Goal: Transaction & Acquisition: Purchase product/service

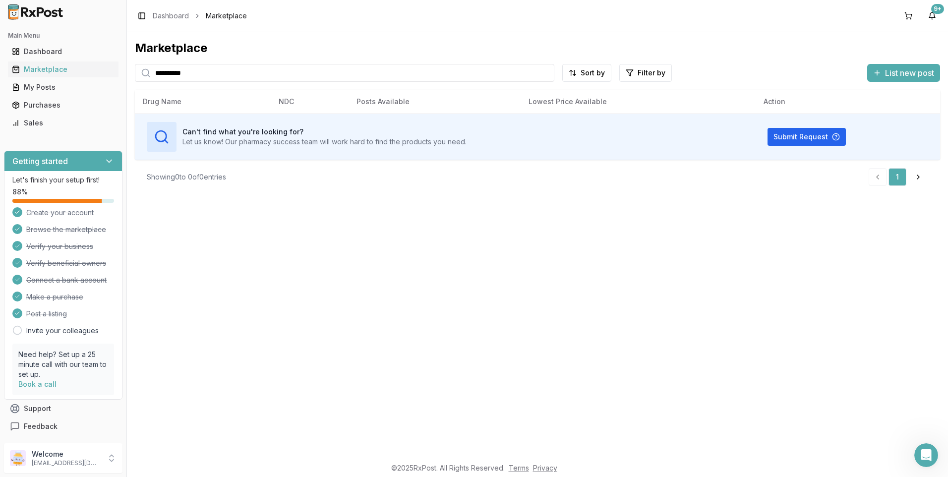
click at [453, 144] on p "Let us know! Our pharmacy success team will work hard to find the products you …" at bounding box center [324, 142] width 284 height 10
drag, startPoint x: 191, startPoint y: 72, endPoint x: 69, endPoint y: 95, distance: 123.9
click at [69, 95] on div "Main Menu Dashboard Marketplace My Posts Purchases Sales Getting started Let's …" at bounding box center [474, 238] width 948 height 477
type input "*******"
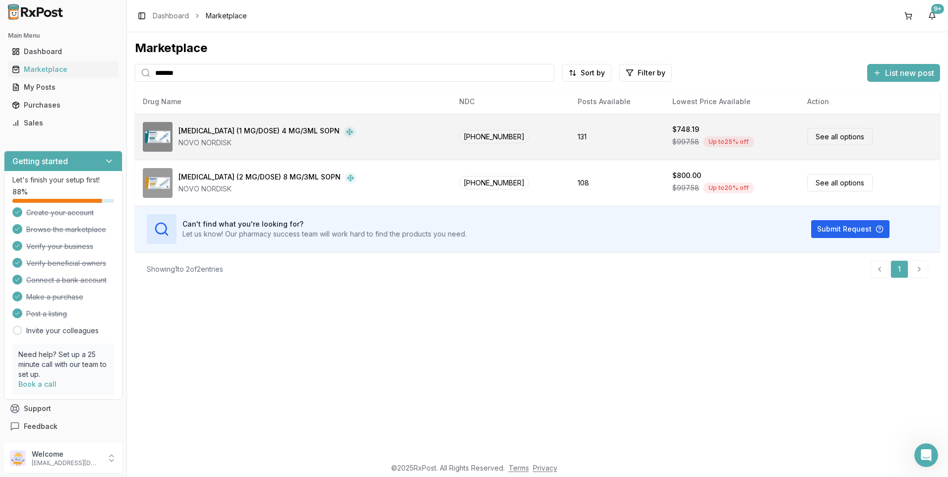
click at [262, 135] on div "[MEDICAL_DATA] (1 MG/DOSE) 4 MG/3ML SOPN" at bounding box center [258, 132] width 161 height 12
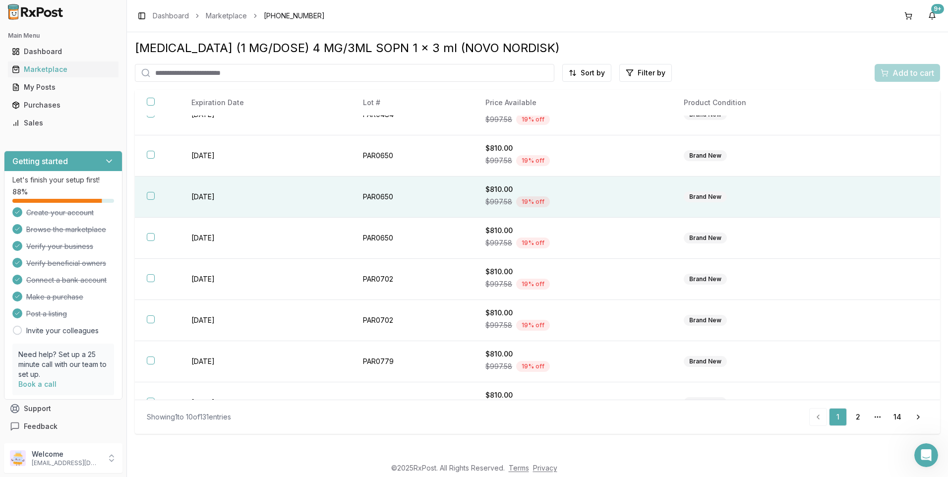
scroll to position [127, 0]
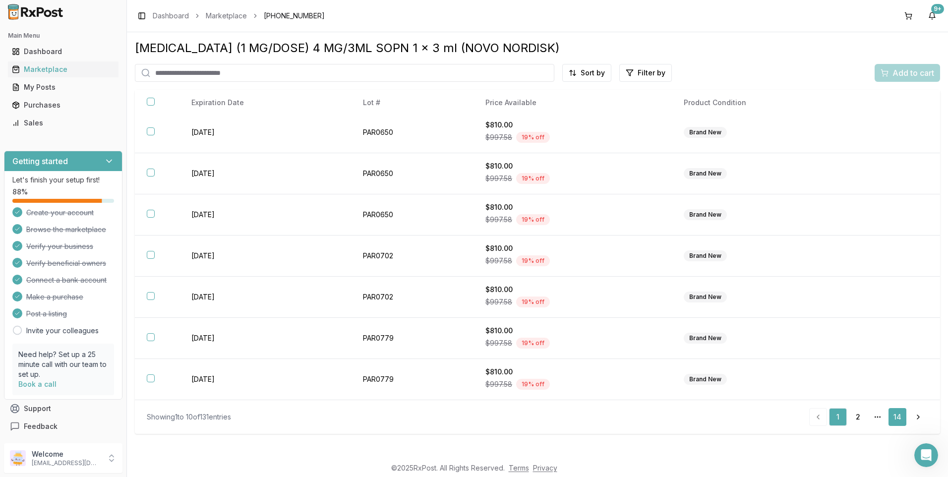
click at [899, 415] on link "14" at bounding box center [897, 417] width 18 height 18
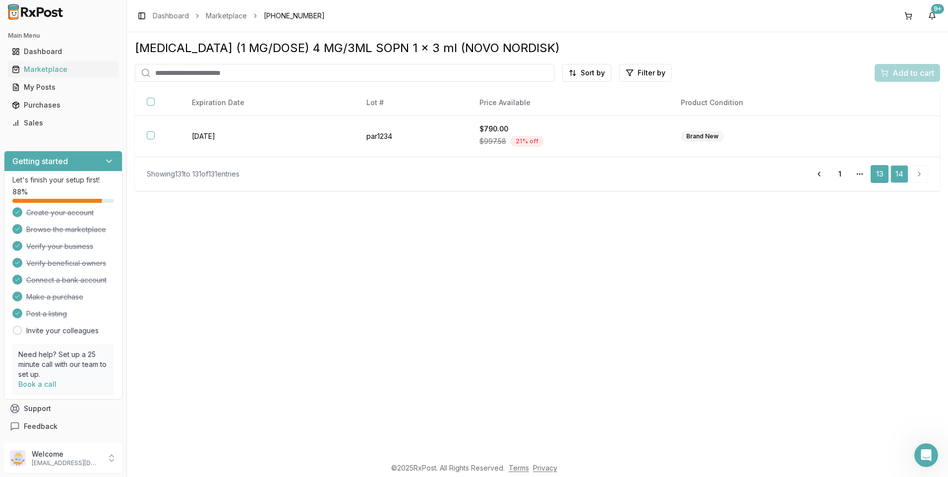
click at [881, 174] on link "13" at bounding box center [879, 174] width 18 height 18
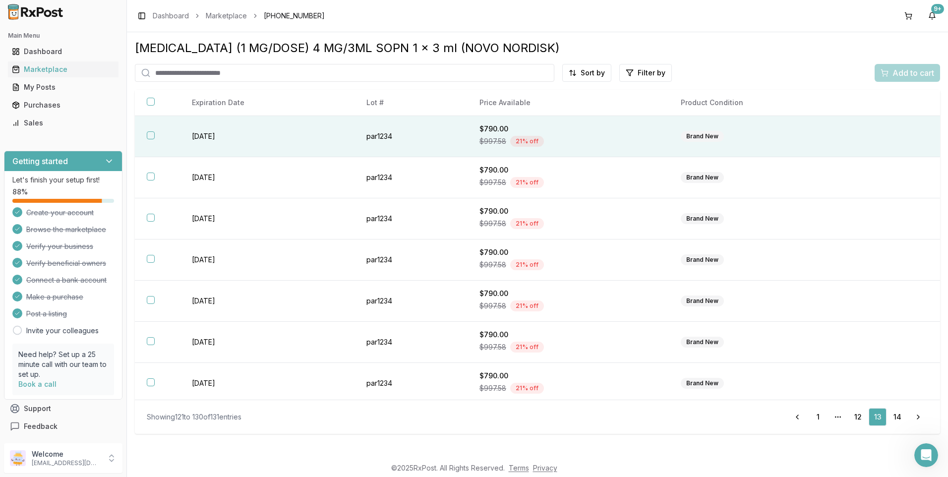
click at [148, 138] on button "button" at bounding box center [151, 135] width 8 height 8
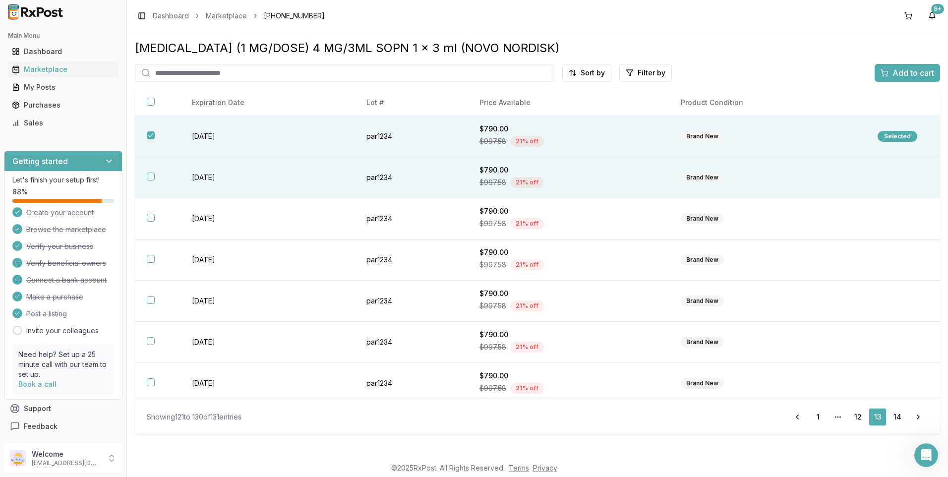
click at [152, 177] on button "button" at bounding box center [151, 176] width 8 height 8
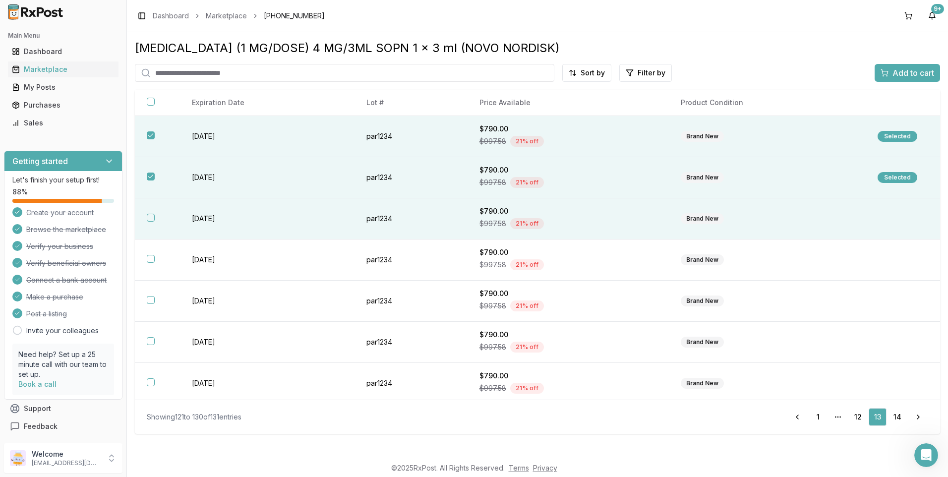
click at [149, 216] on button "button" at bounding box center [151, 218] width 8 height 8
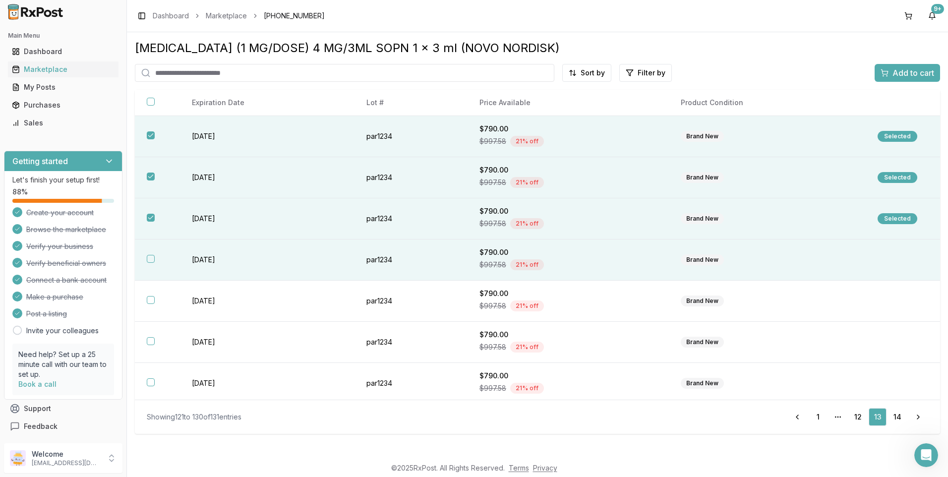
click at [152, 258] on button "button" at bounding box center [151, 259] width 8 height 8
click at [897, 73] on span "Add to cart" at bounding box center [913, 73] width 42 height 12
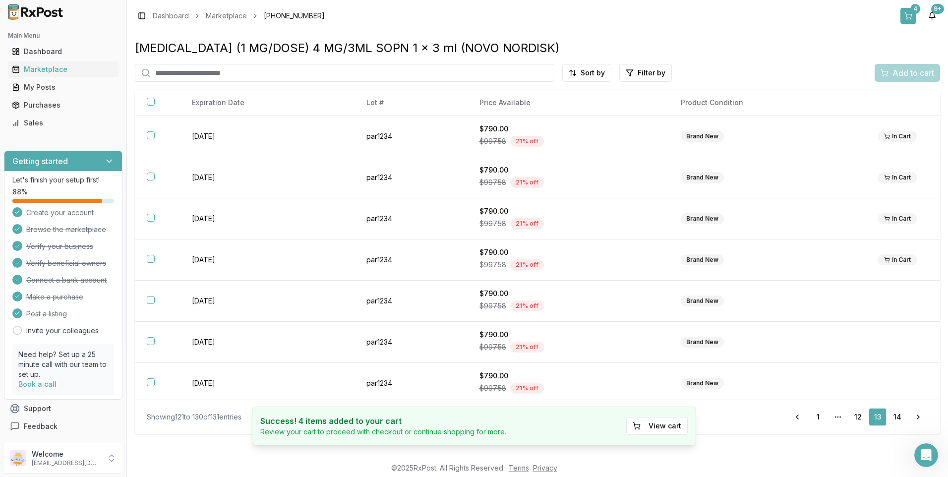
click at [905, 14] on button "4" at bounding box center [908, 16] width 16 height 16
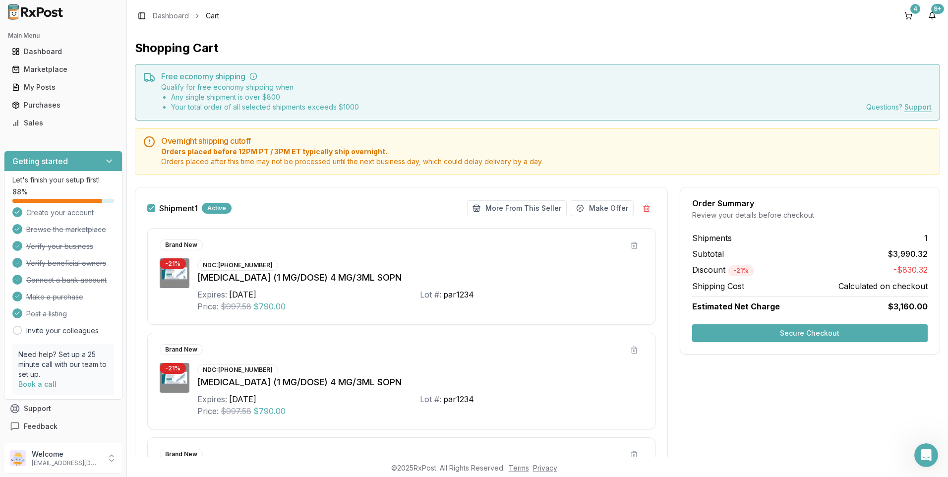
click at [824, 335] on button "Secure Checkout" at bounding box center [809, 333] width 235 height 18
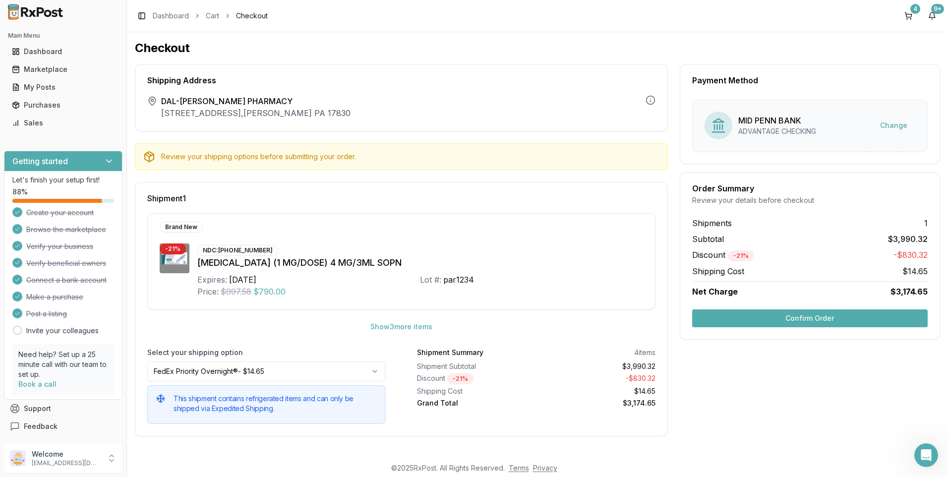
click at [807, 321] on button "Confirm Order" at bounding box center [809, 318] width 235 height 18
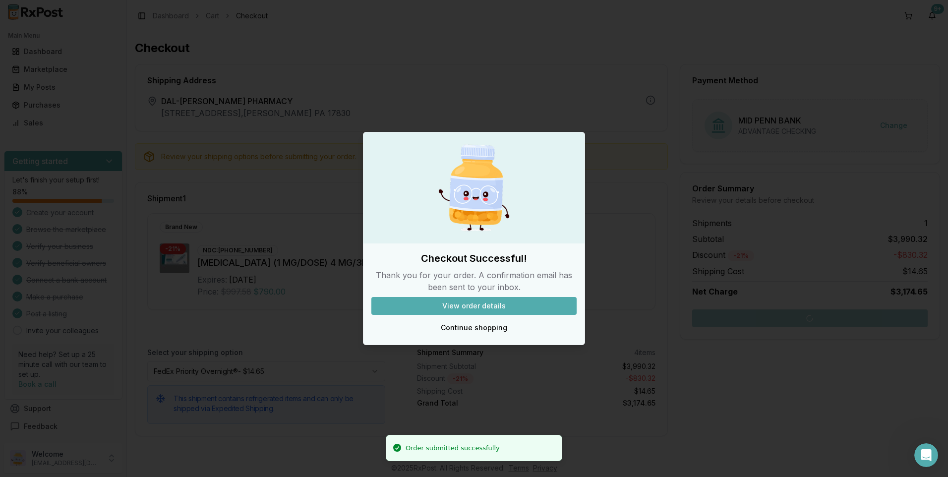
click at [471, 307] on button "View order details" at bounding box center [473, 306] width 205 height 18
